Goal: Entertainment & Leisure: Browse casually

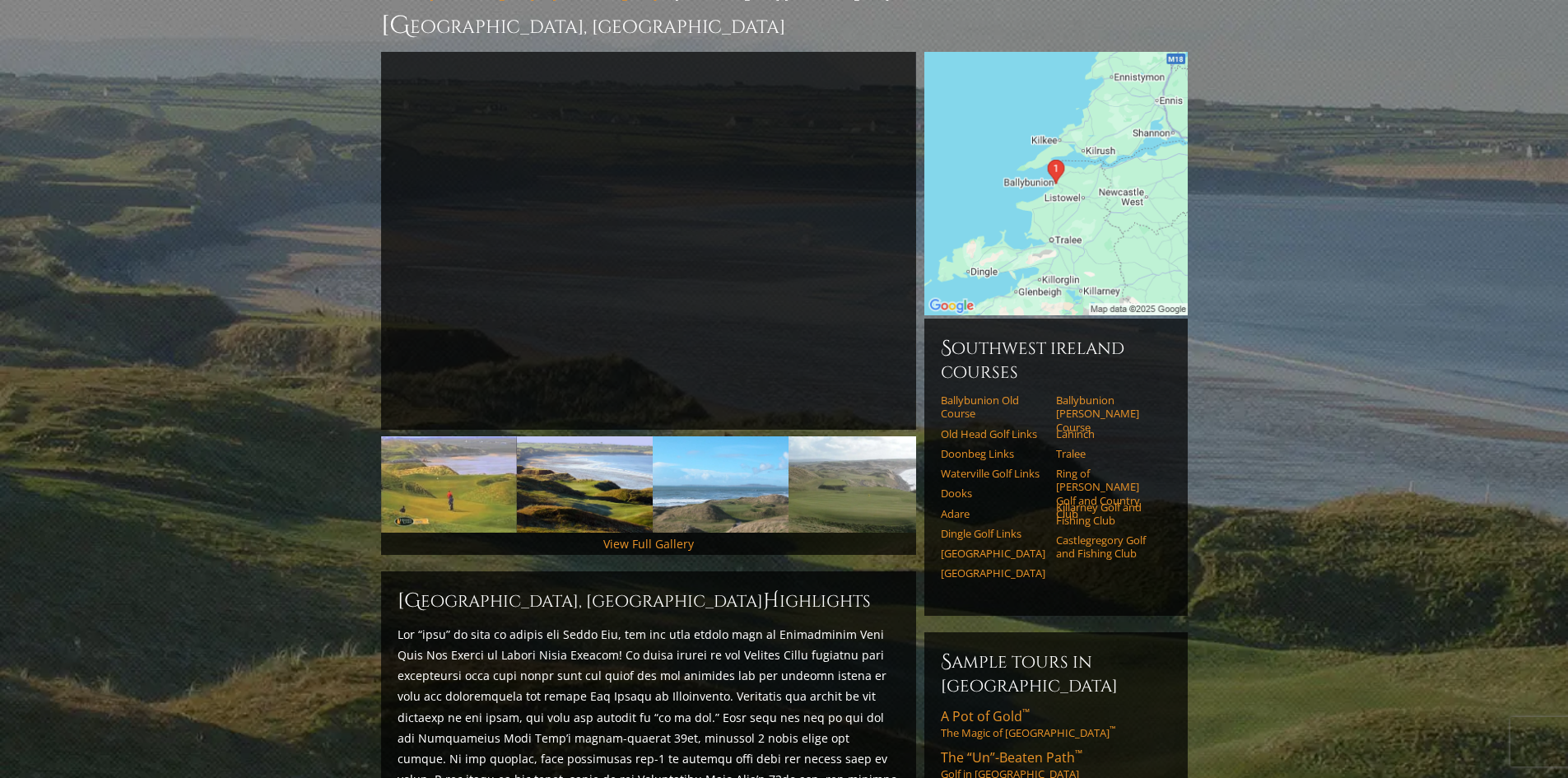
scroll to position [165, 0]
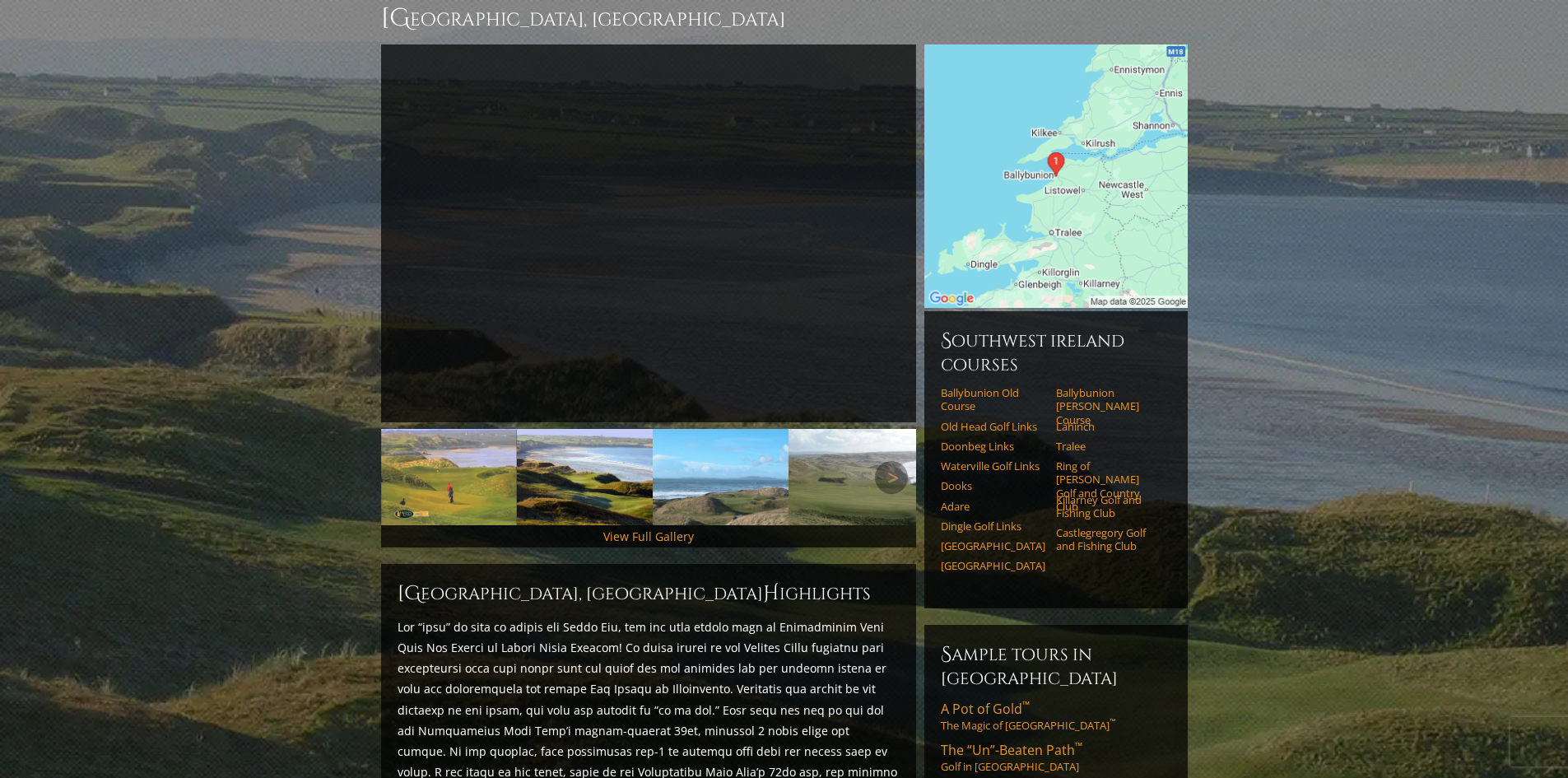
click at [425, 461] on img at bounding box center [449, 477] width 136 height 97
click at [662, 529] on link "View Full Gallery" at bounding box center [648, 537] width 91 height 16
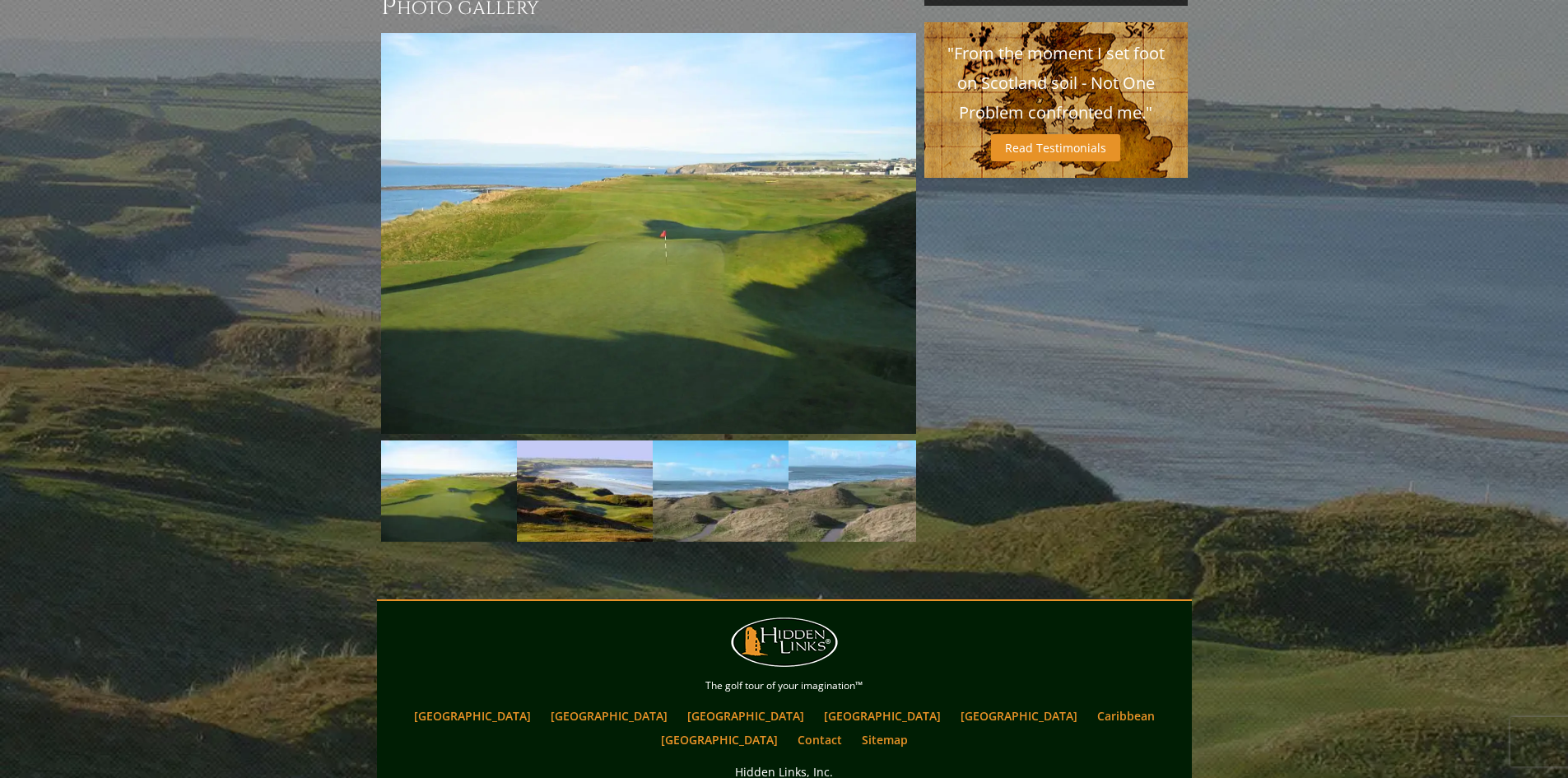
scroll to position [1210, 0]
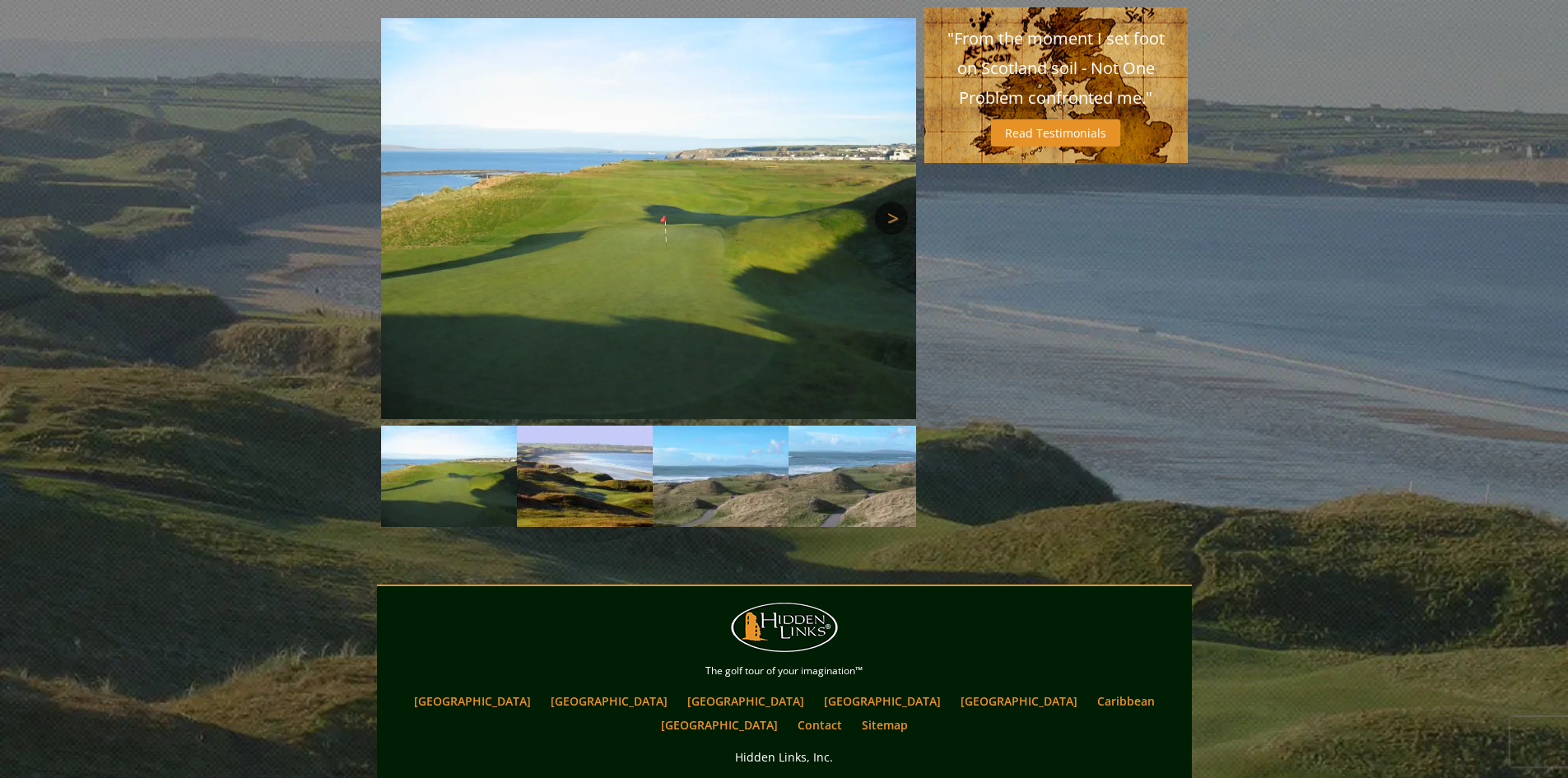
click at [897, 201] on link "Next" at bounding box center [891, 217] width 33 height 33
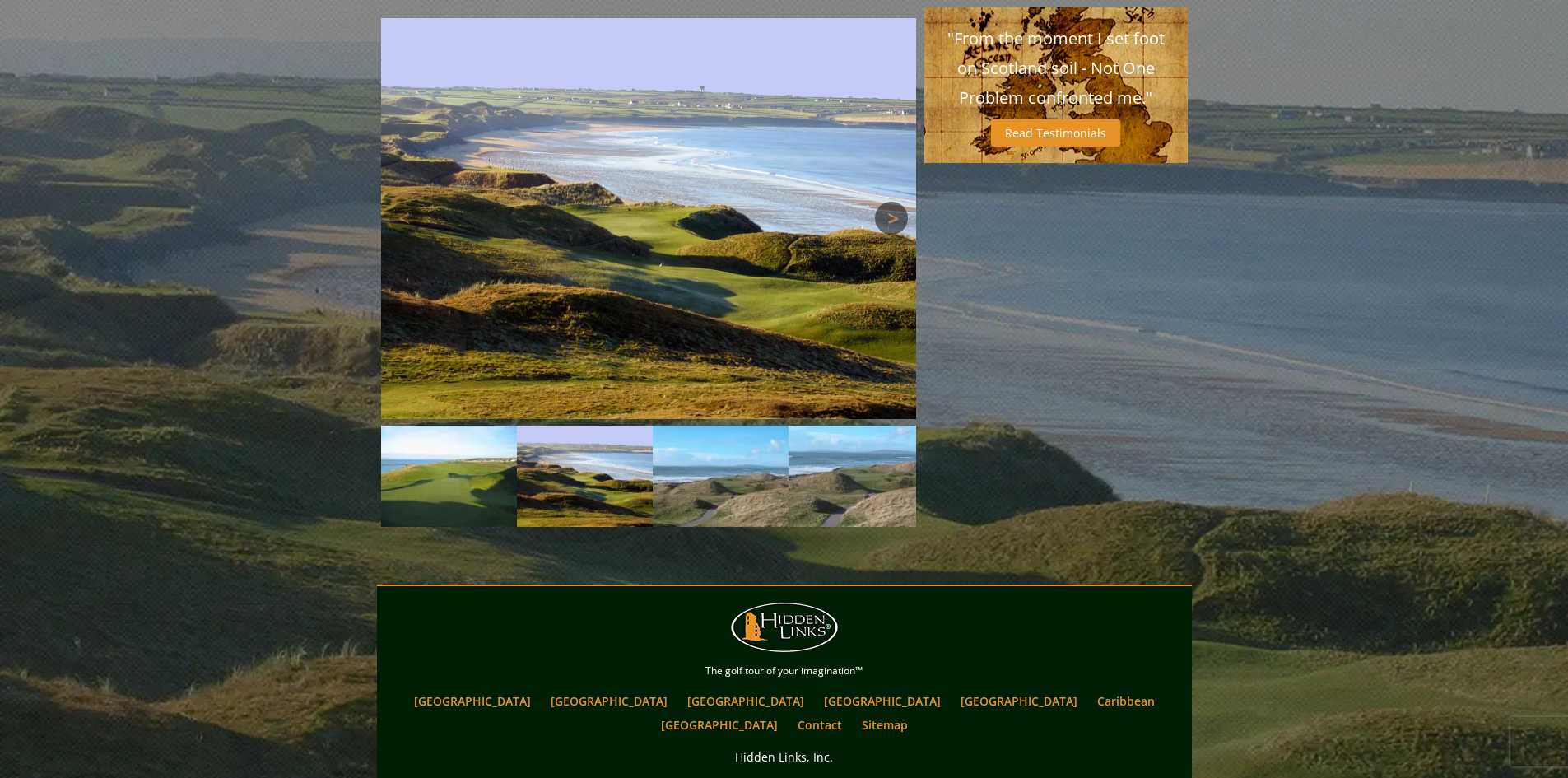
click at [896, 201] on link "Next" at bounding box center [891, 217] width 33 height 33
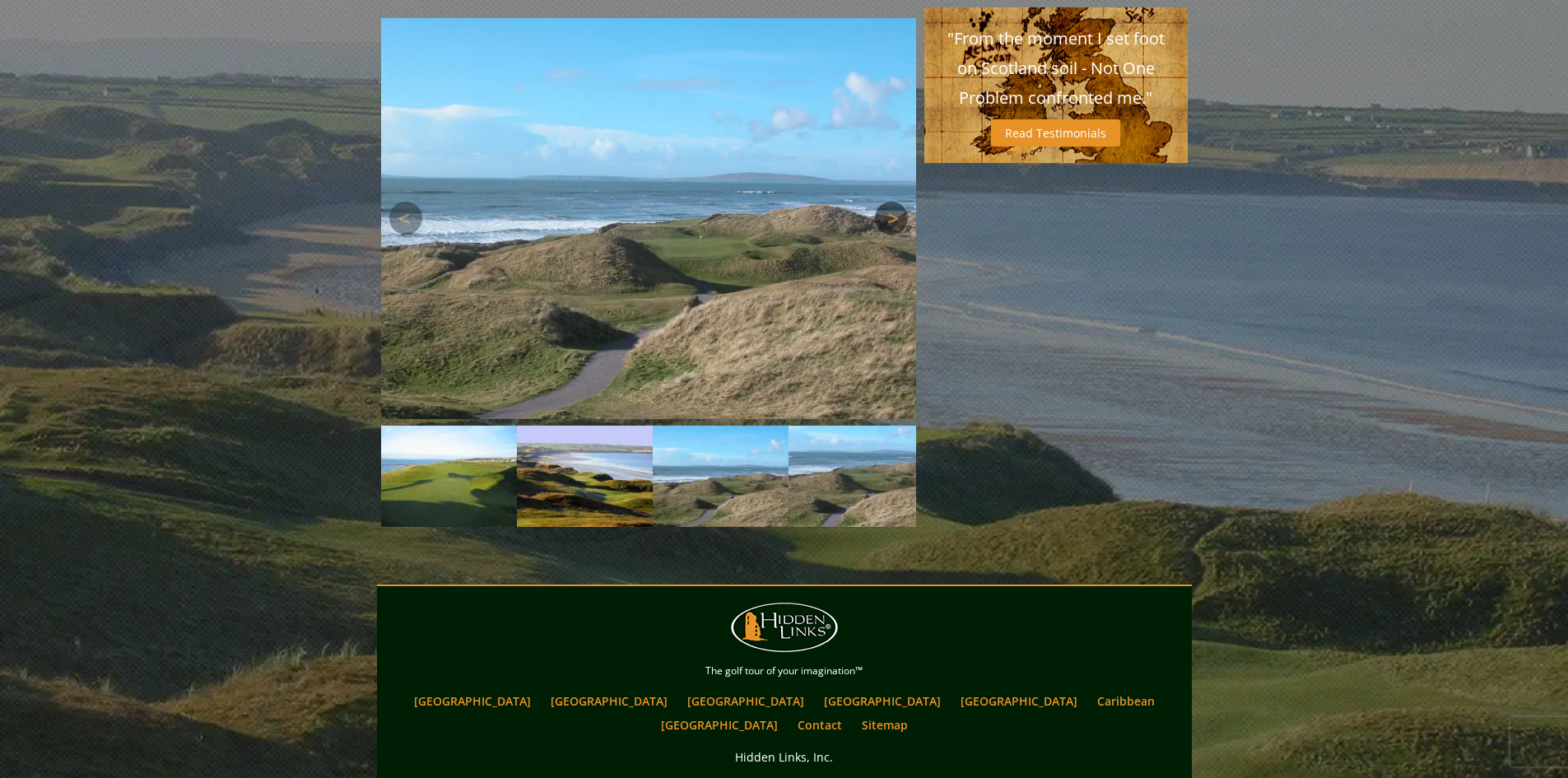
click at [896, 201] on link "Next" at bounding box center [891, 217] width 33 height 33
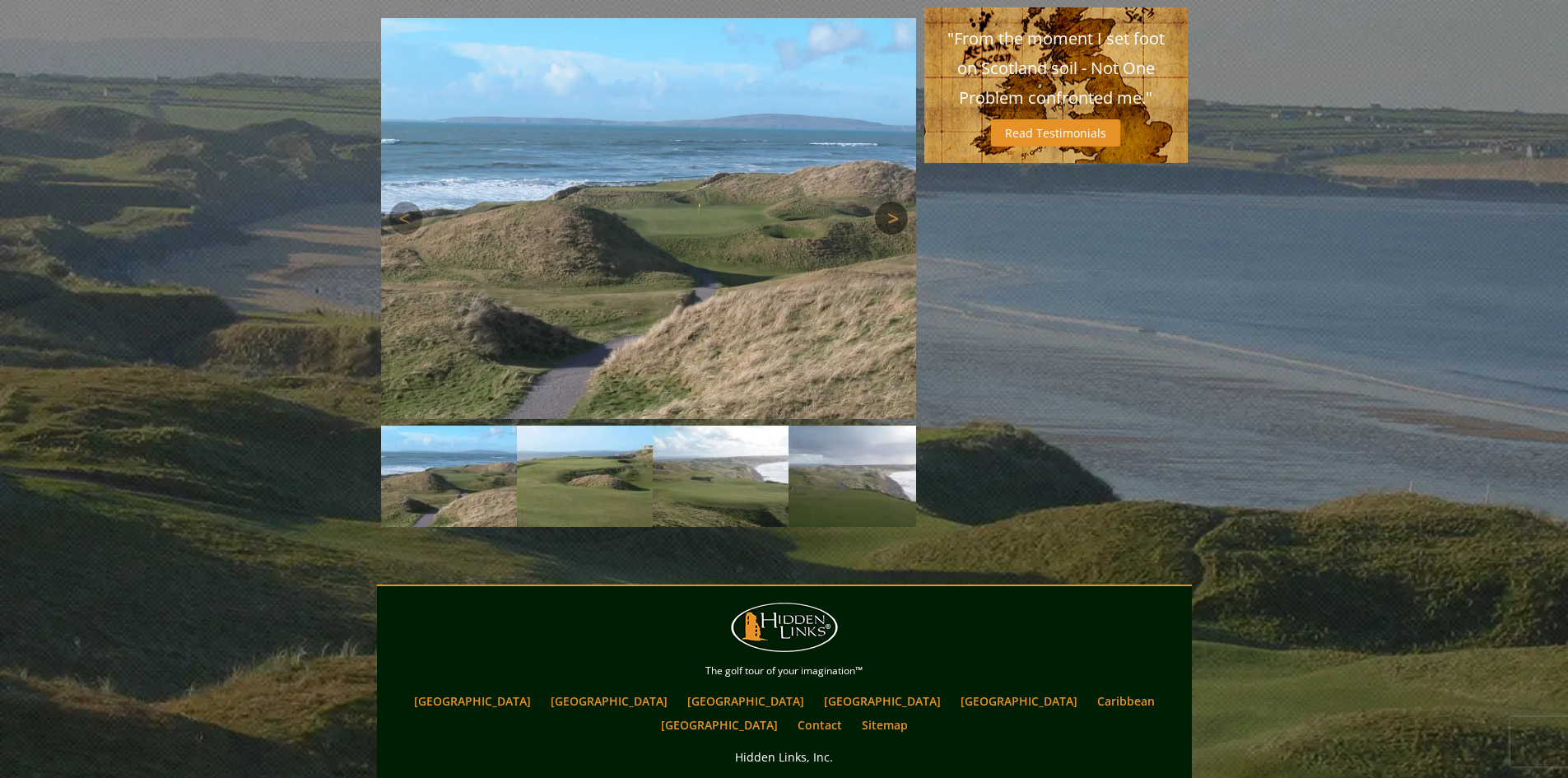
click at [896, 201] on link "Next" at bounding box center [891, 217] width 33 height 33
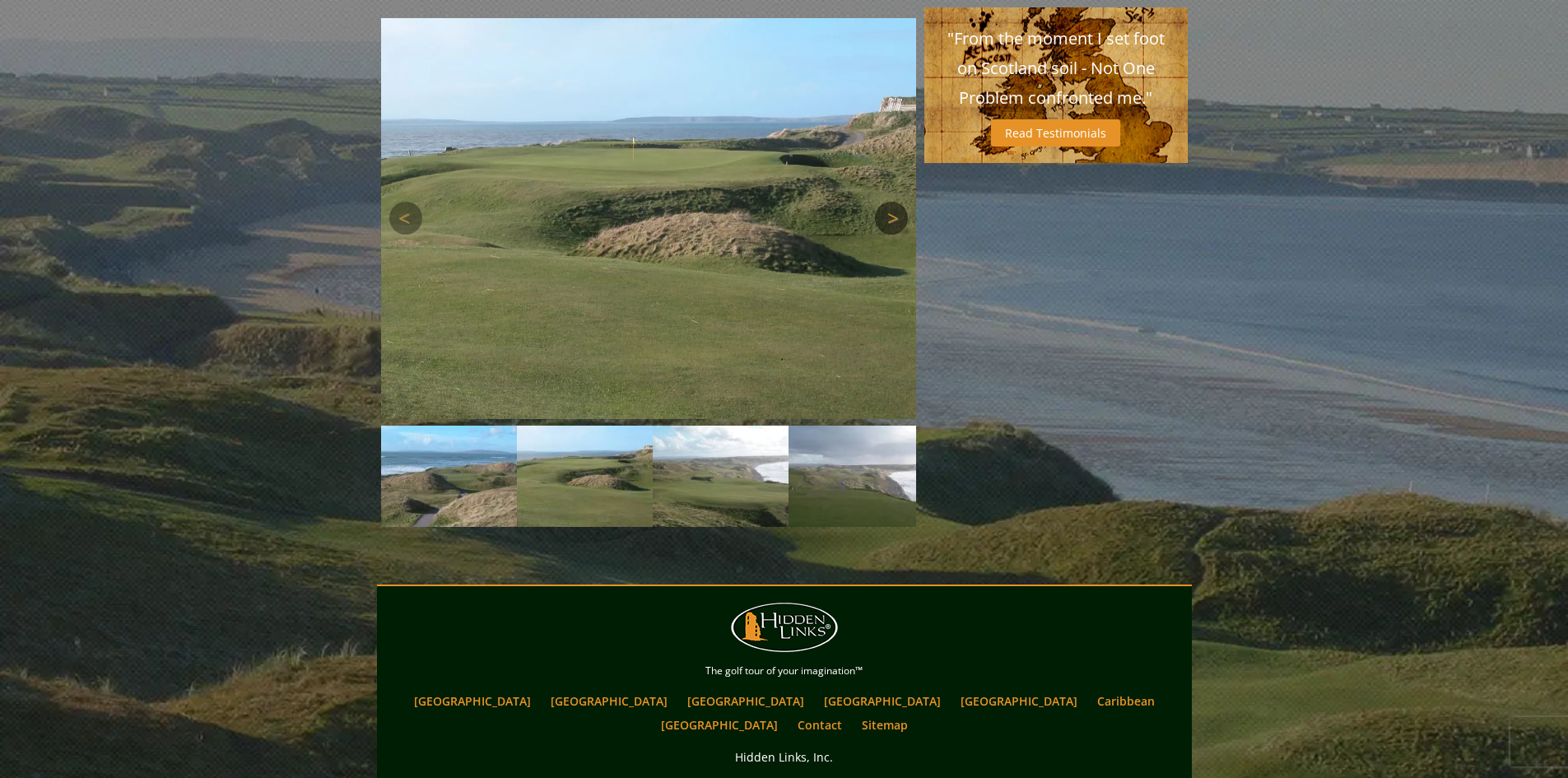
click at [896, 201] on link "Next" at bounding box center [891, 217] width 33 height 33
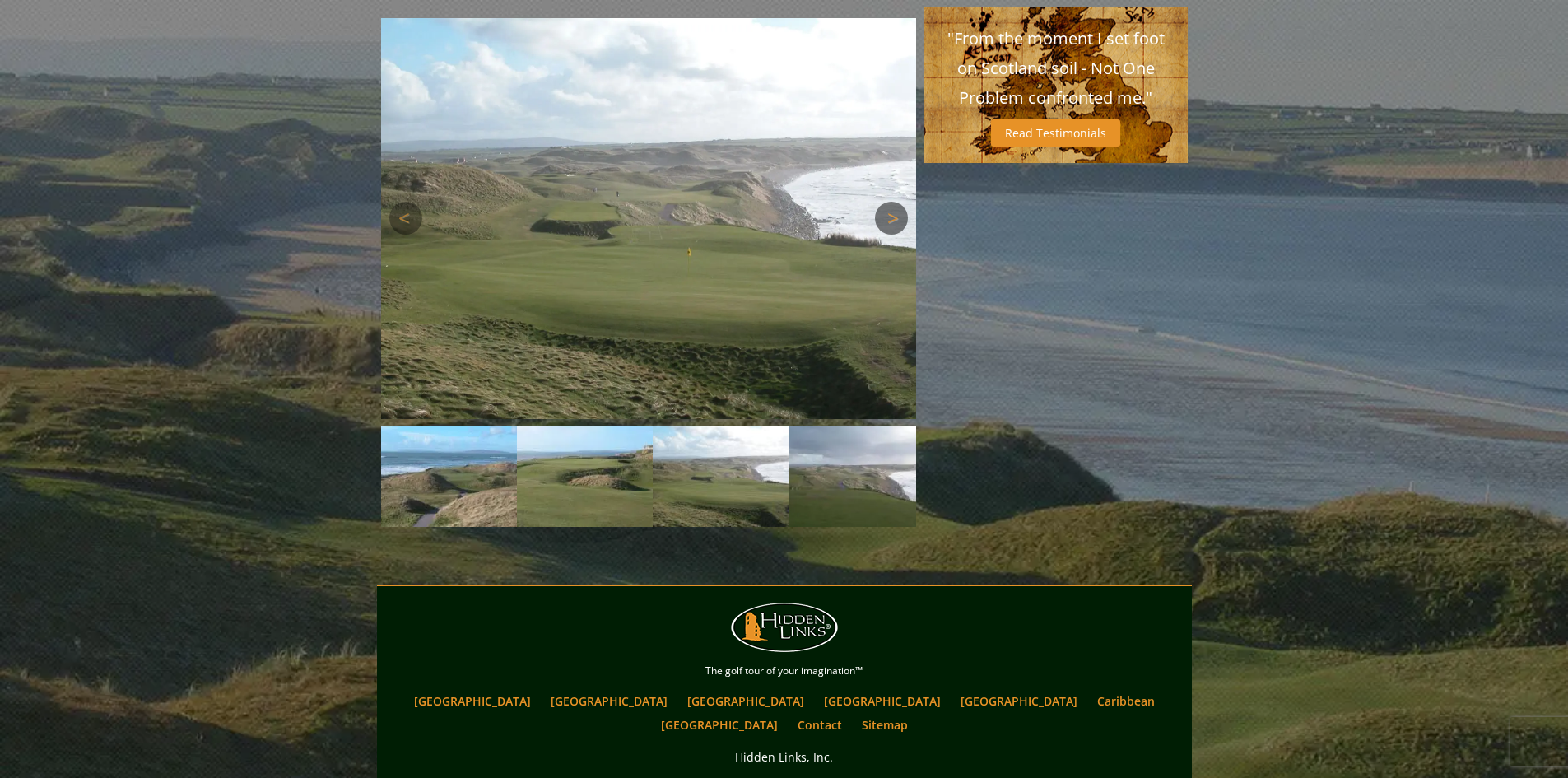
click at [896, 201] on link "Next" at bounding box center [891, 217] width 33 height 33
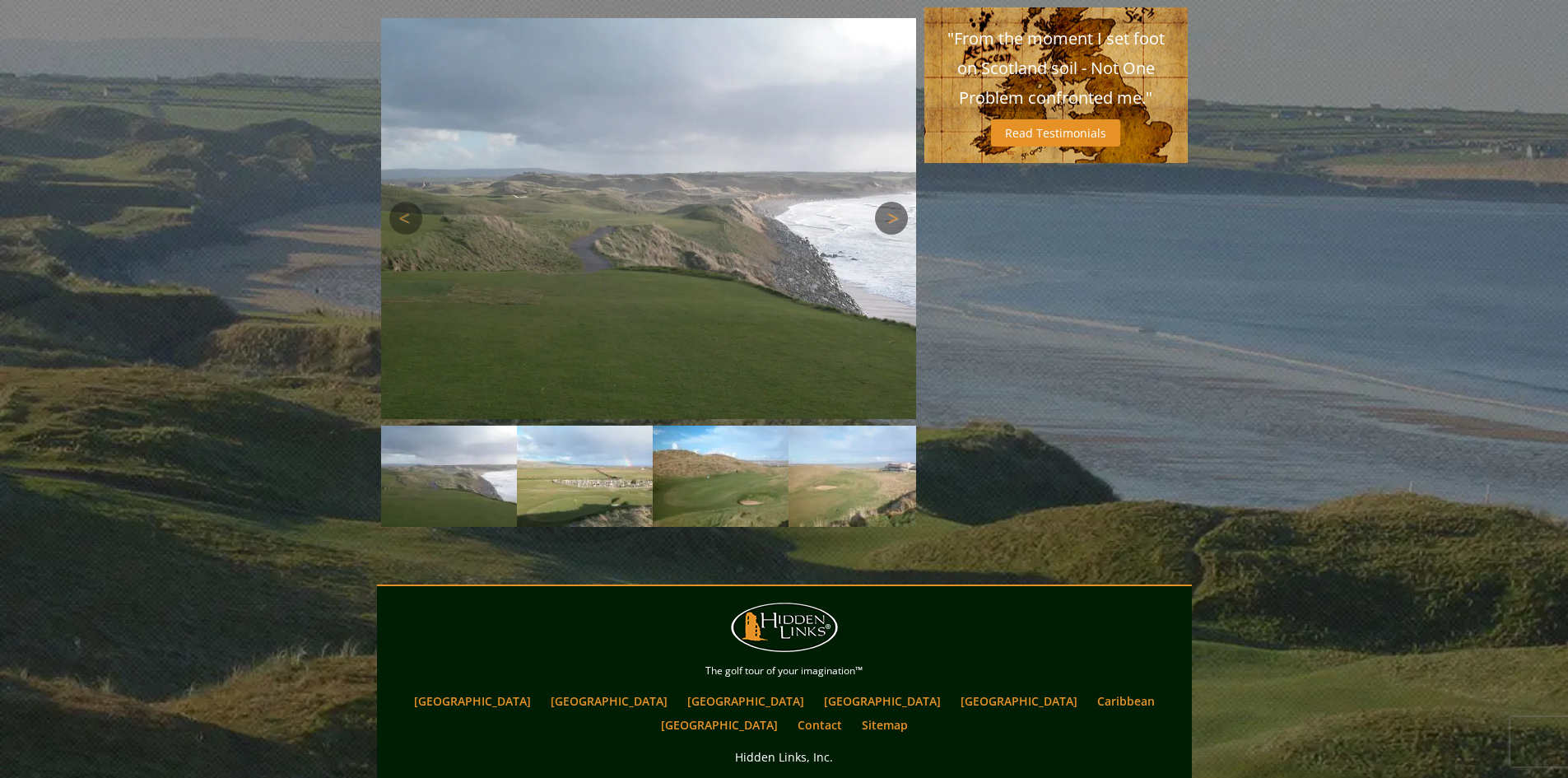
click at [896, 201] on link "Next" at bounding box center [891, 217] width 33 height 33
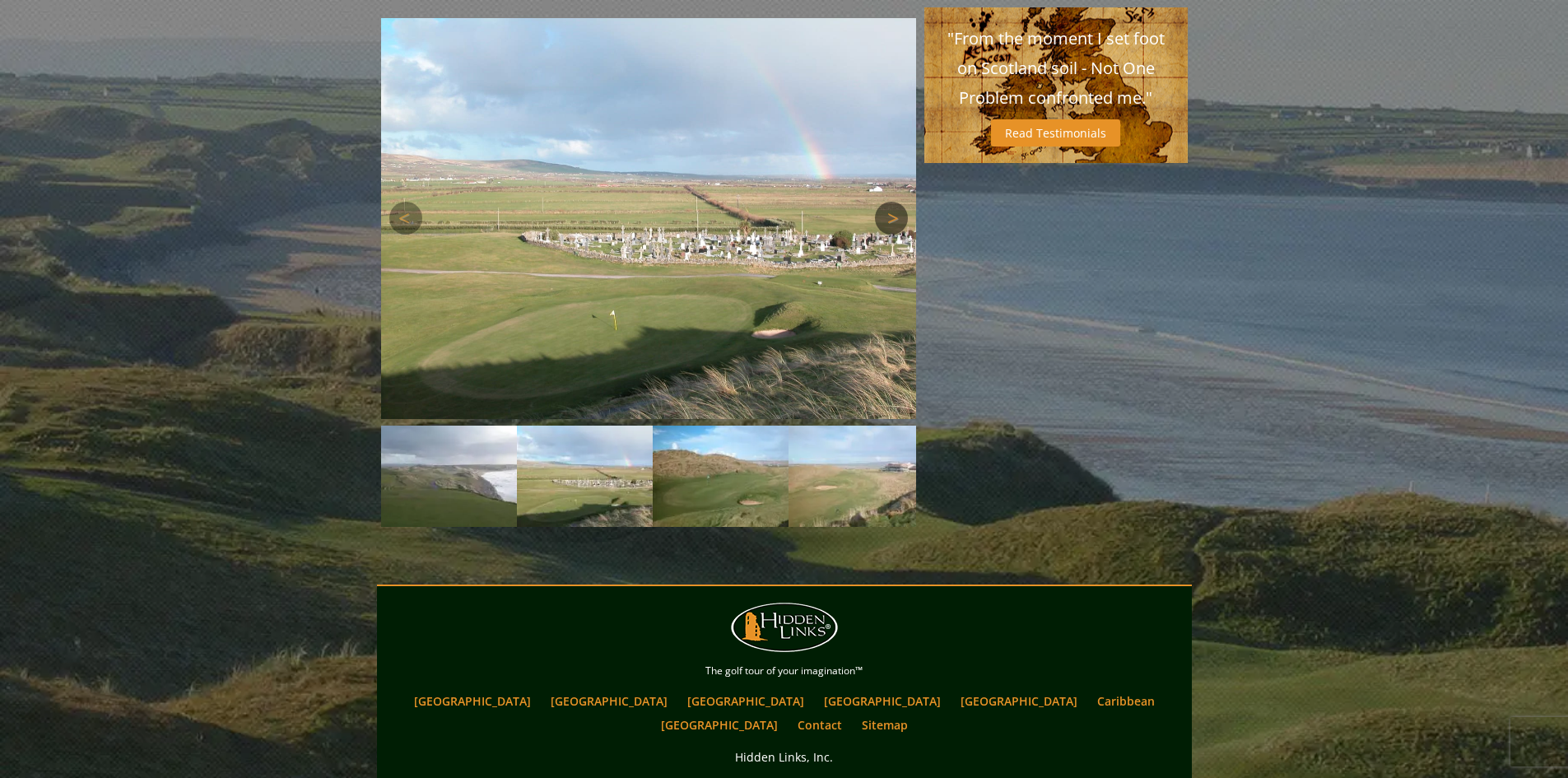
click at [896, 201] on link "Next" at bounding box center [891, 217] width 33 height 33
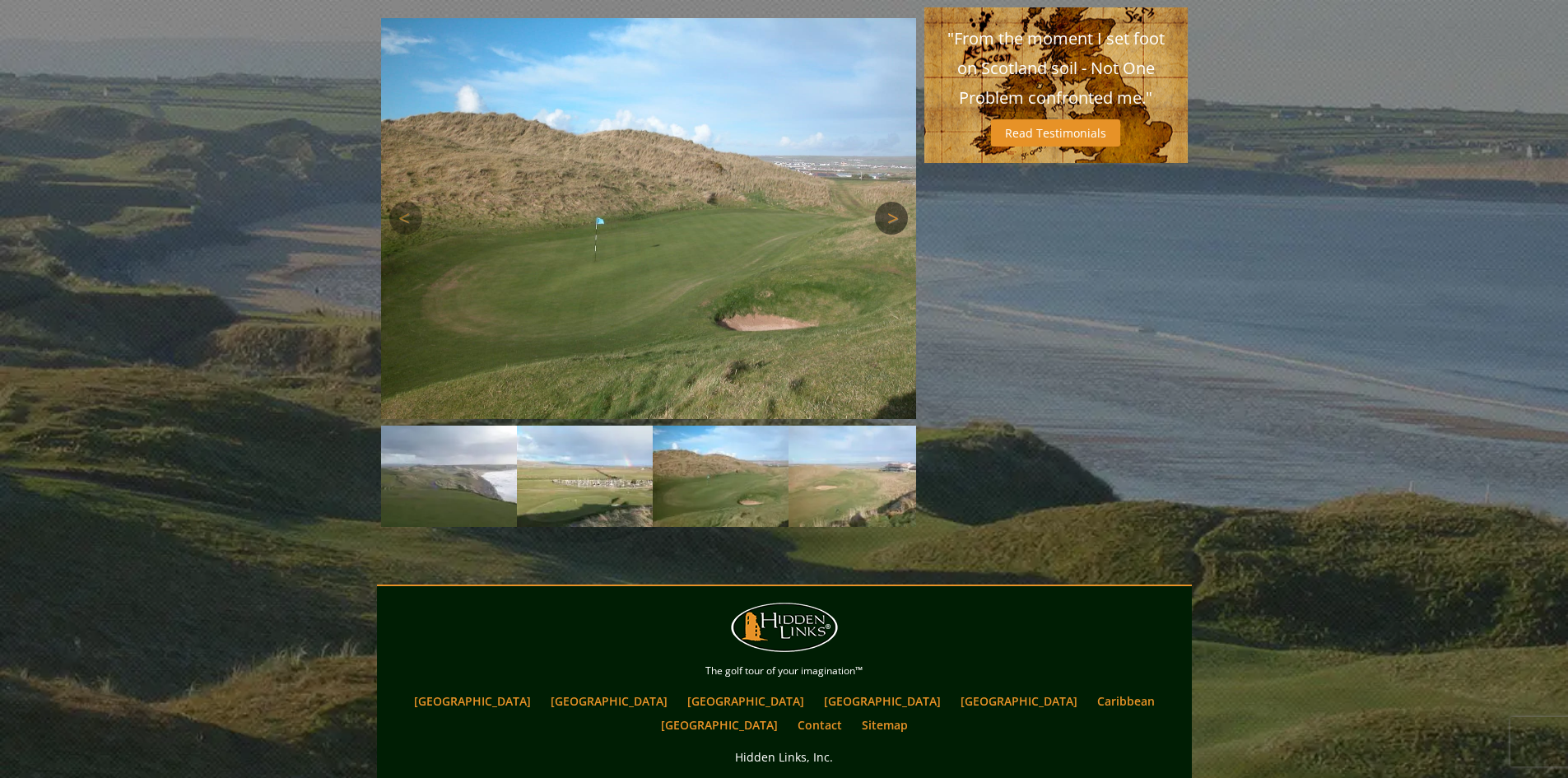
click at [896, 201] on link "Next" at bounding box center [891, 217] width 33 height 33
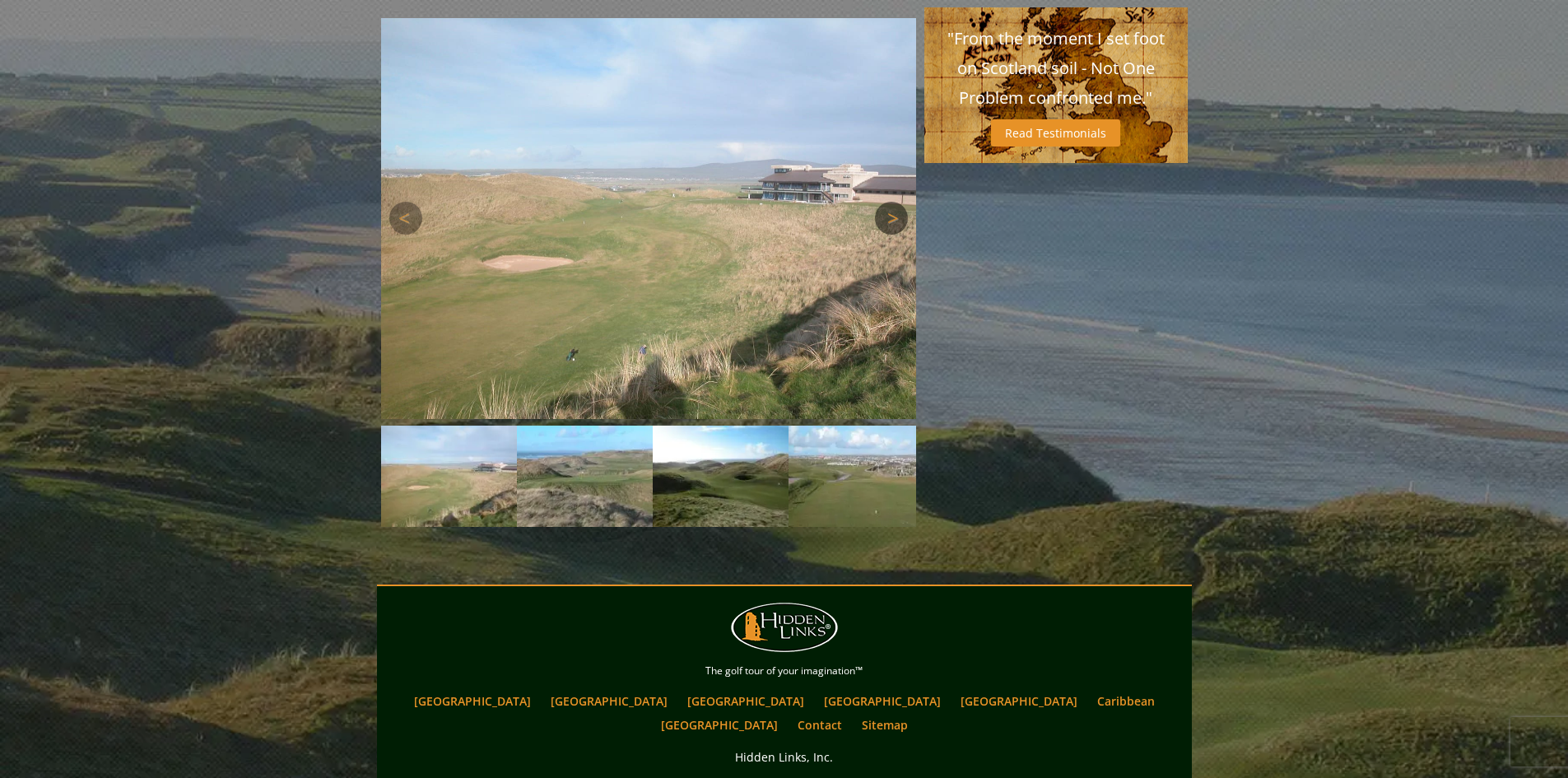
click at [896, 201] on link "Next" at bounding box center [891, 217] width 33 height 33
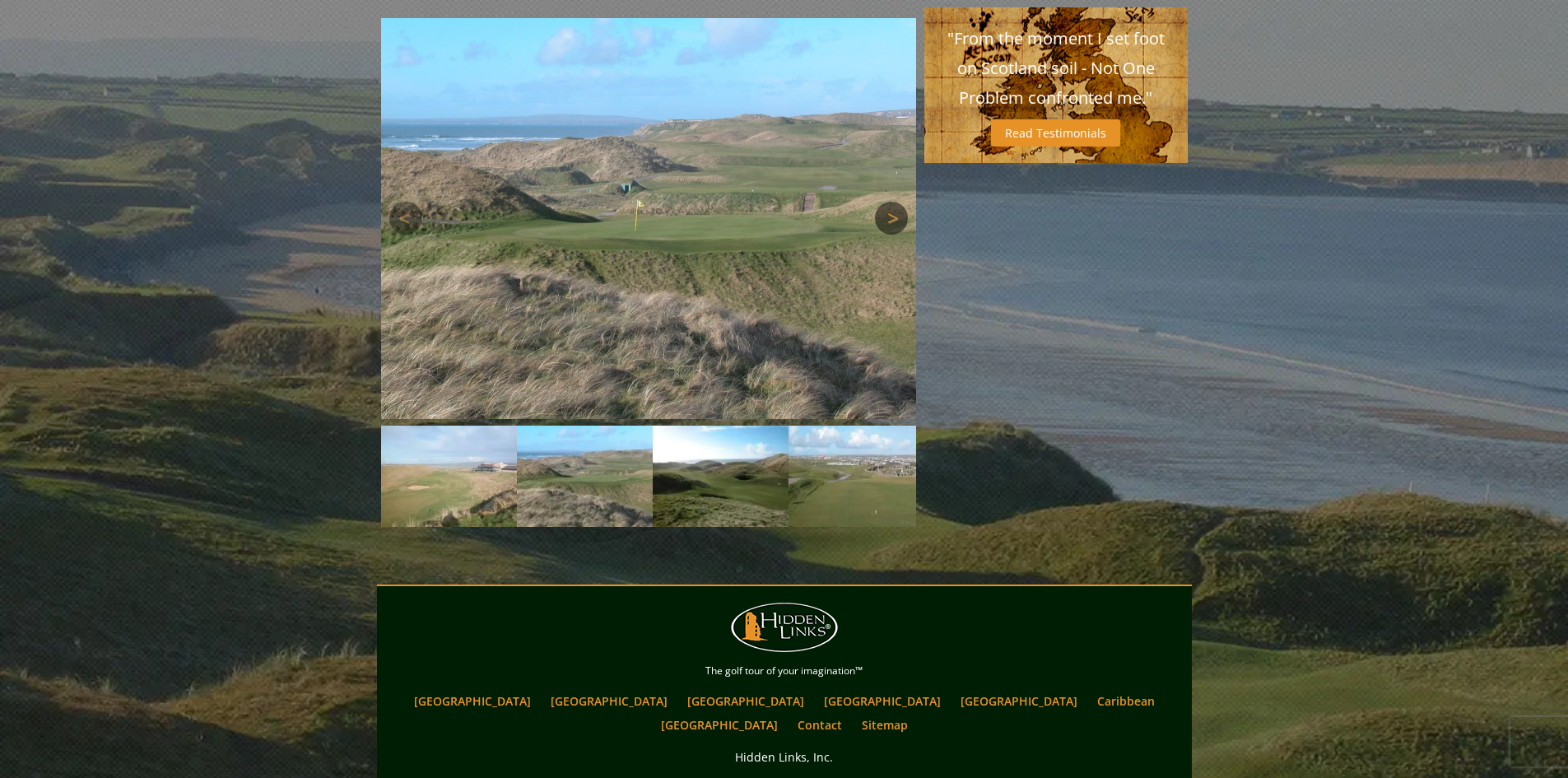
click at [896, 201] on link "Next" at bounding box center [891, 217] width 33 height 33
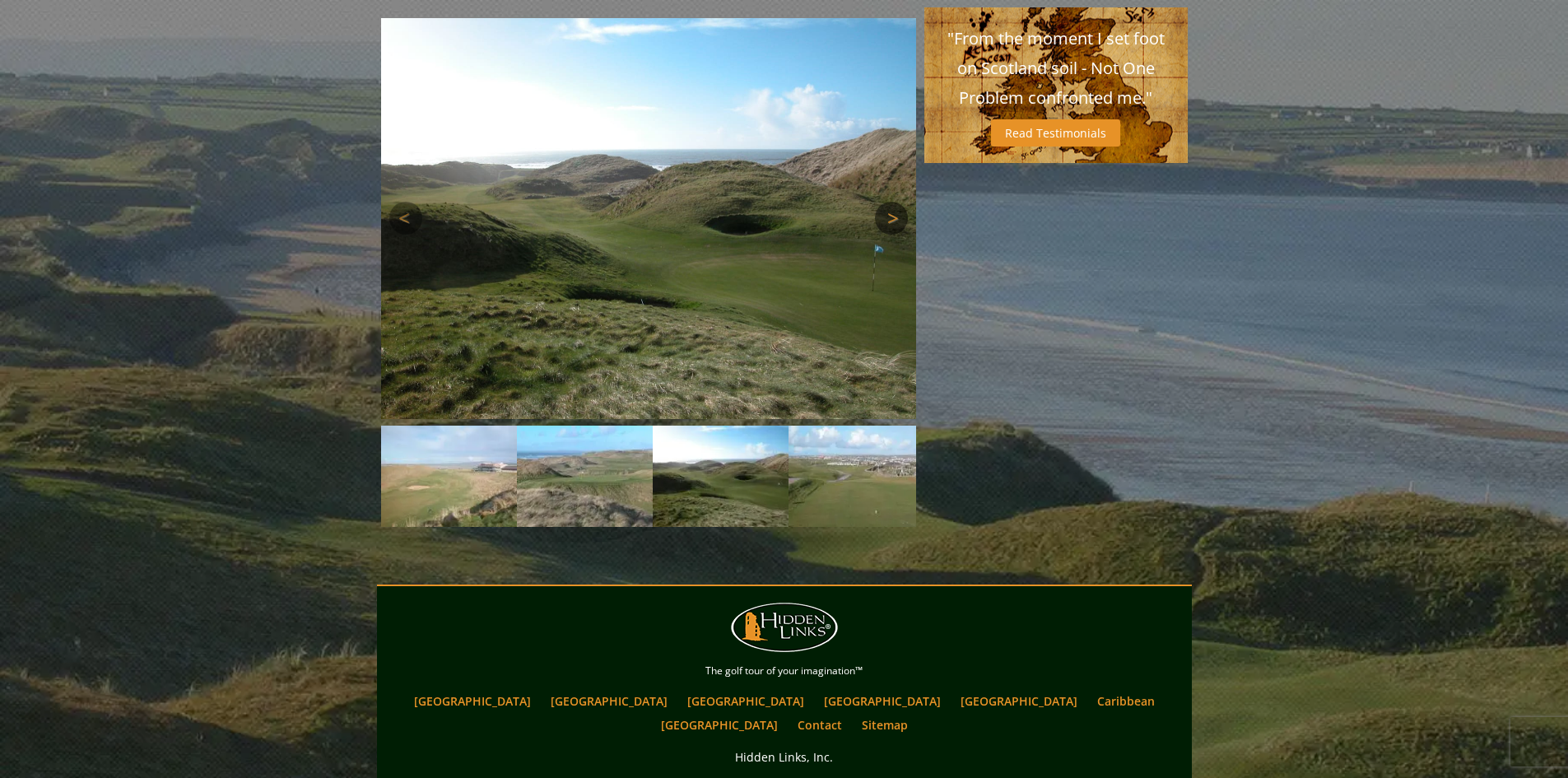
click at [896, 201] on link "Next" at bounding box center [891, 217] width 33 height 33
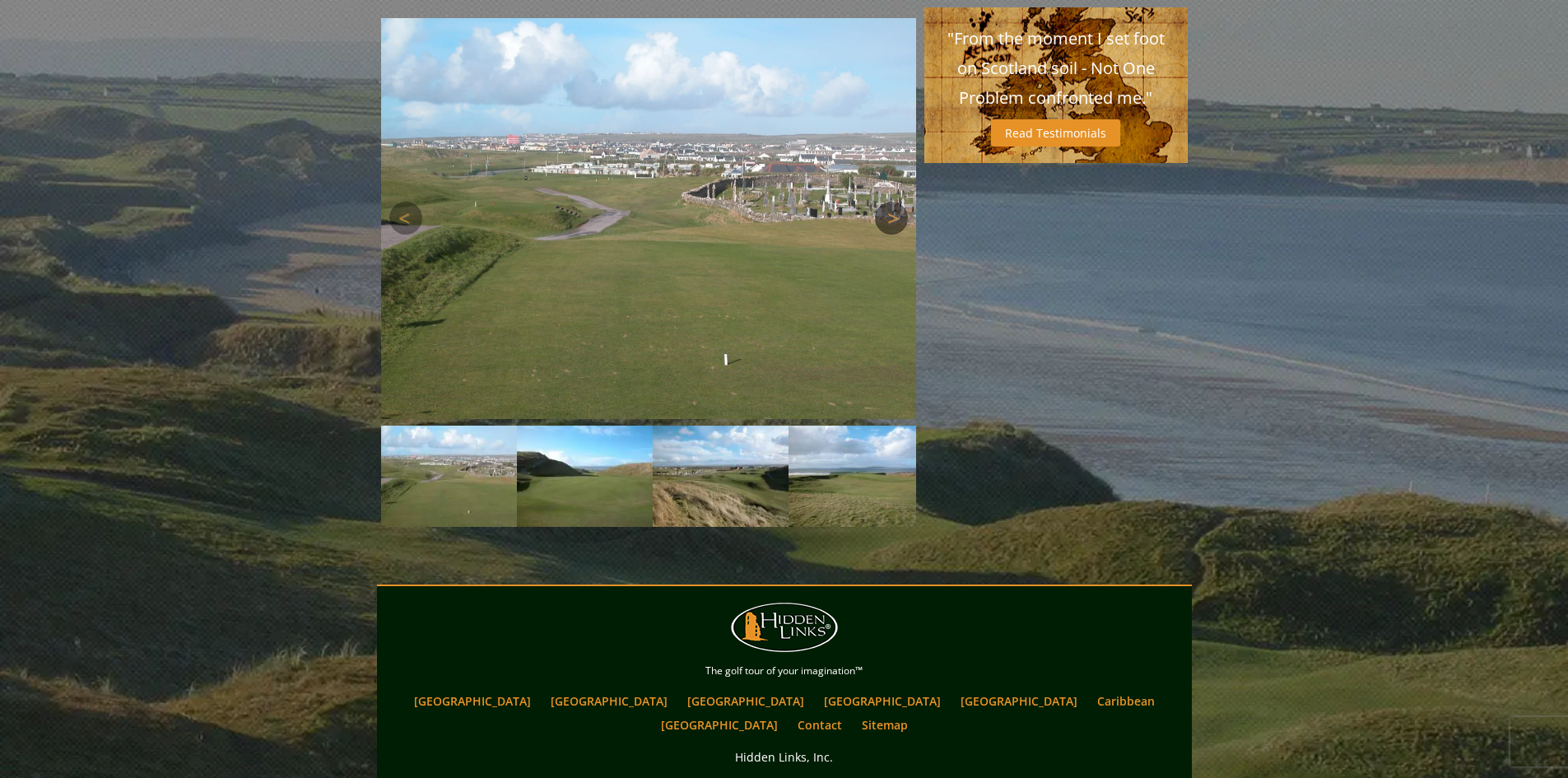
click at [896, 201] on link "Next" at bounding box center [891, 217] width 33 height 33
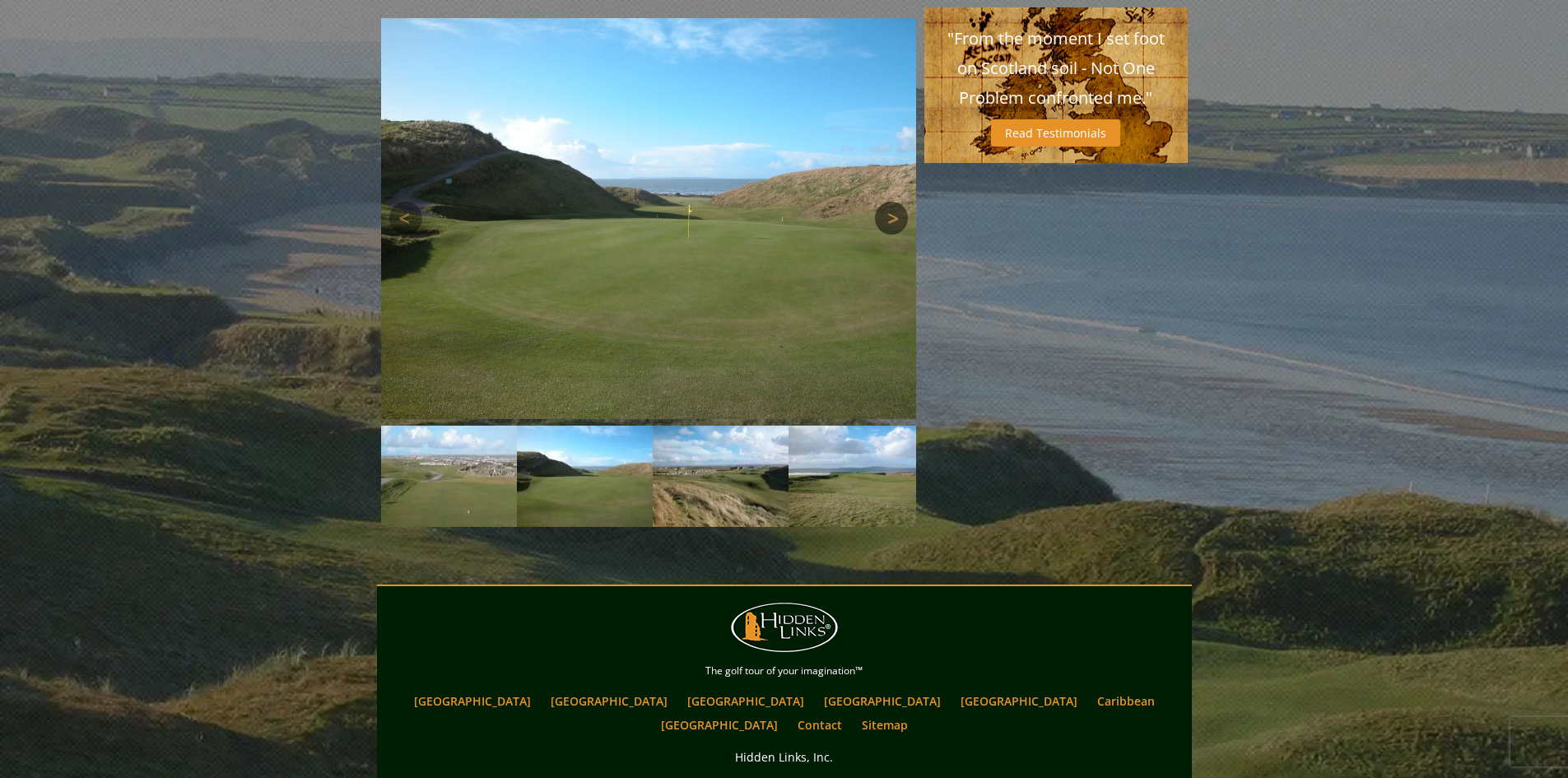
click at [896, 201] on link "Next" at bounding box center [891, 217] width 33 height 33
